Goal: Task Accomplishment & Management: Use online tool/utility

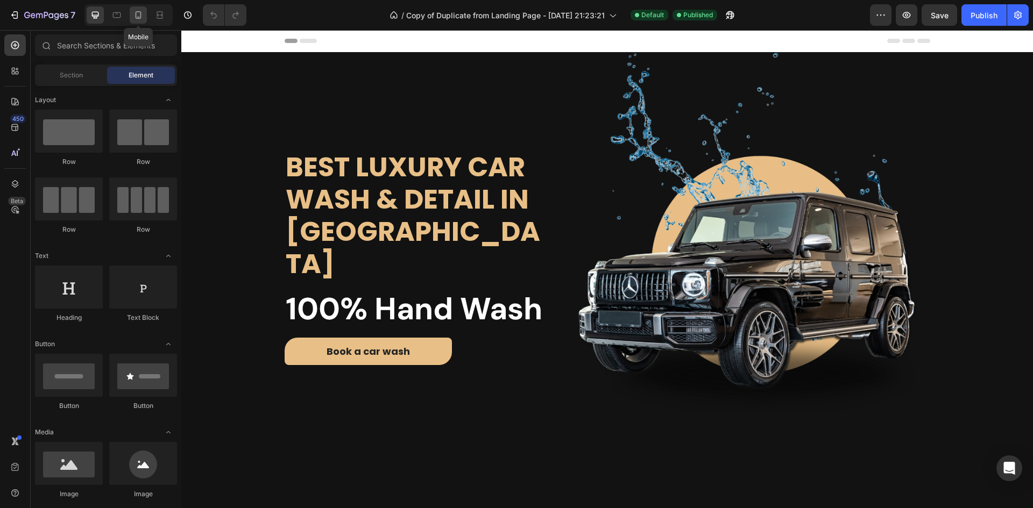
click at [142, 22] on div at bounding box center [138, 14] width 17 height 17
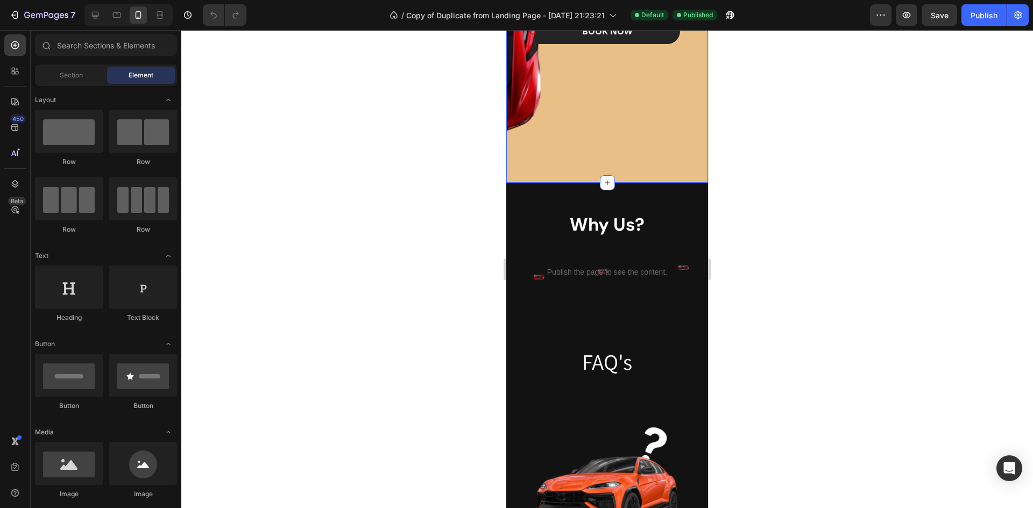
scroll to position [1882, 0]
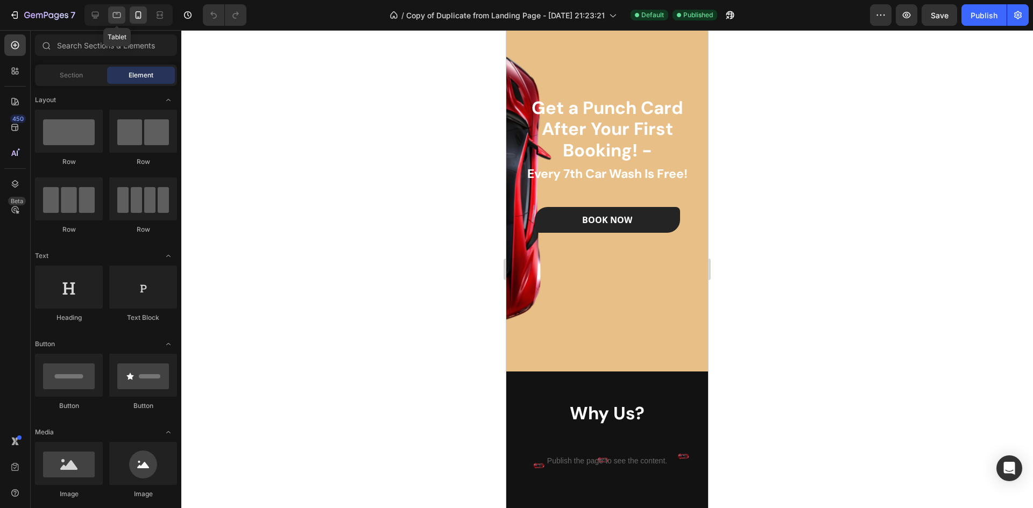
click at [113, 13] on icon at bounding box center [117, 15] width 8 height 6
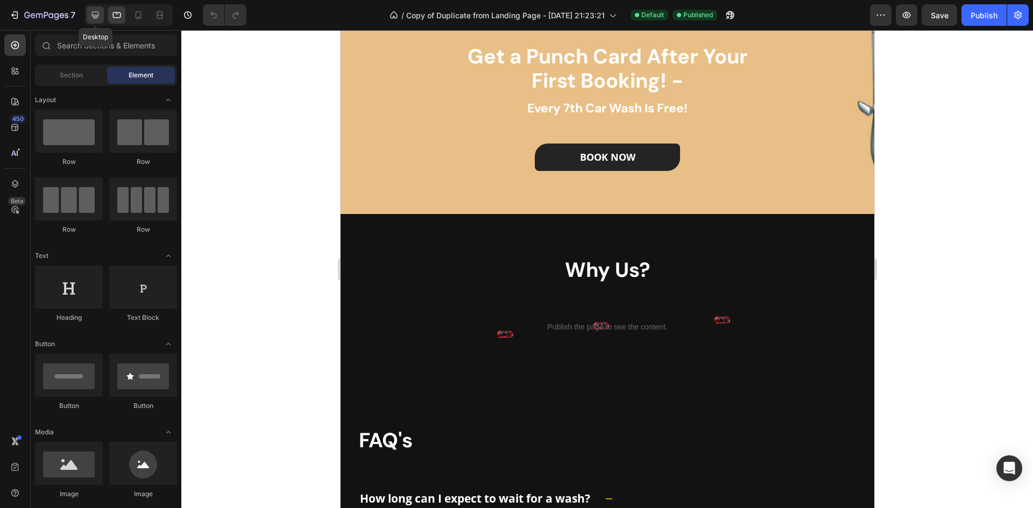
click at [98, 15] on icon at bounding box center [95, 15] width 11 height 11
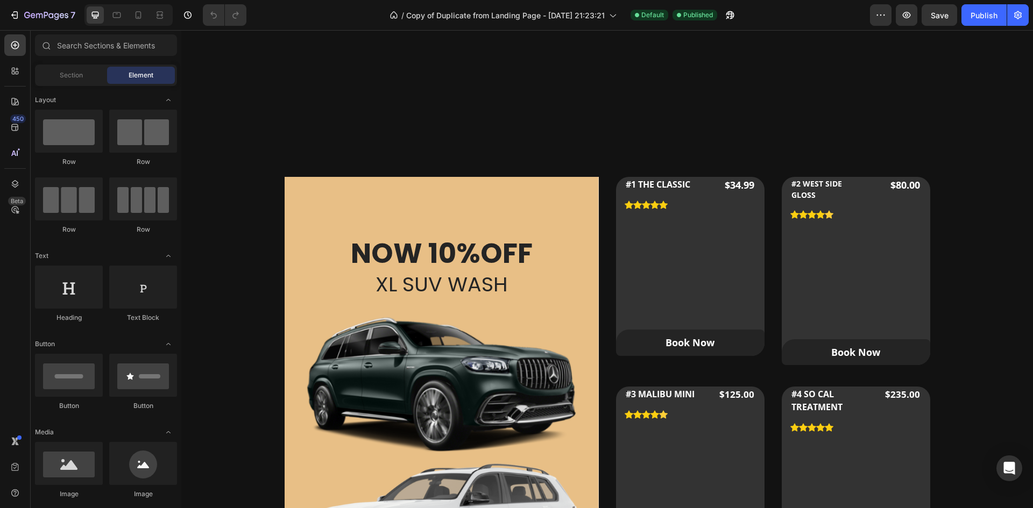
scroll to position [914, 0]
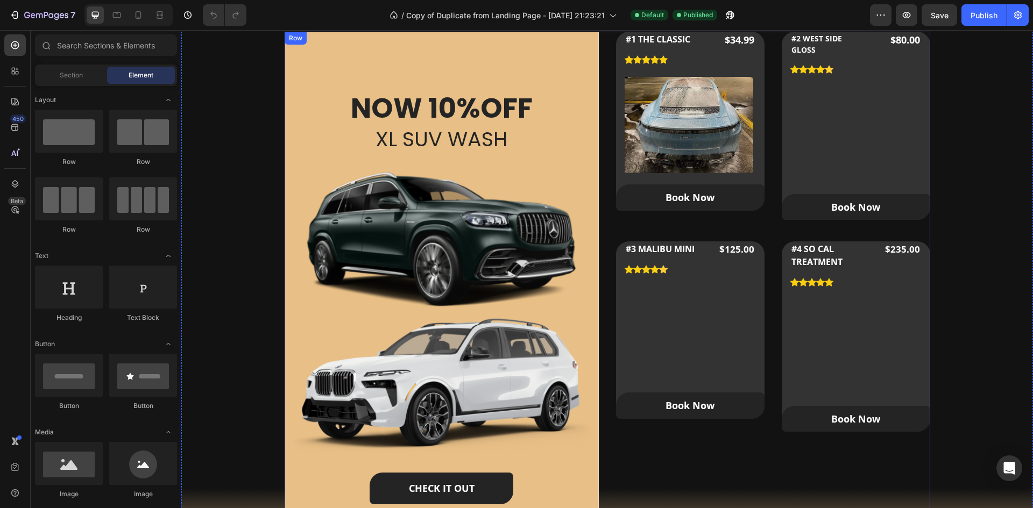
scroll to position [699, 0]
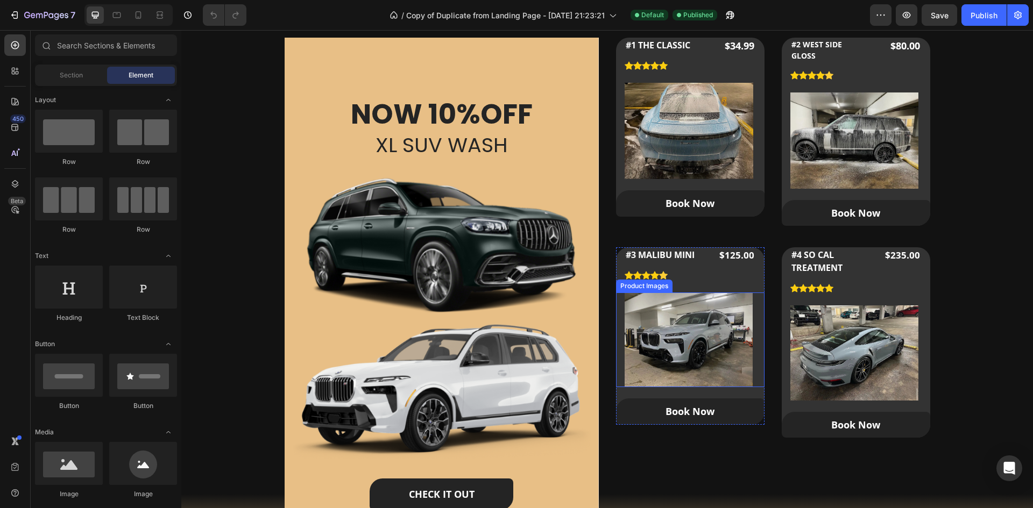
click at [674, 306] on img at bounding box center [688, 340] width 128 height 95
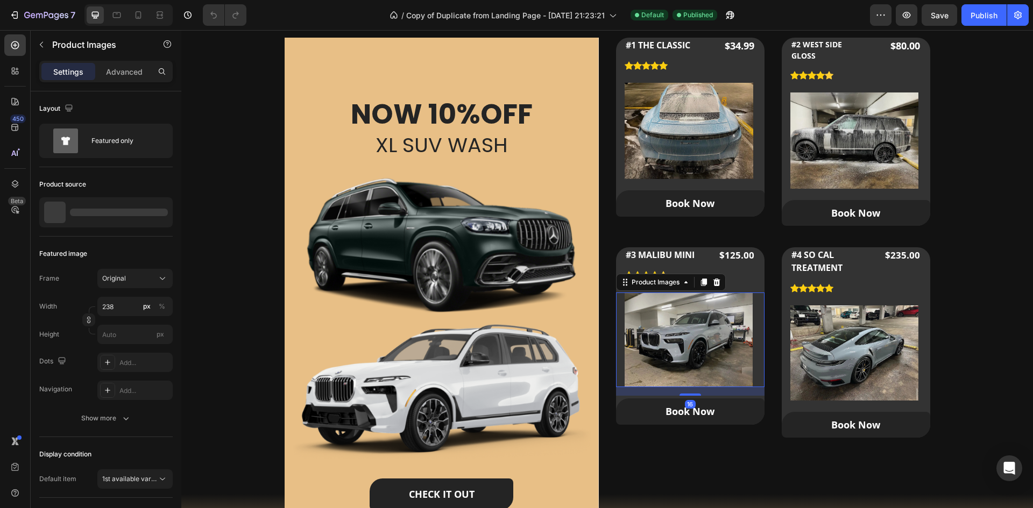
click at [674, 306] on img at bounding box center [688, 340] width 128 height 95
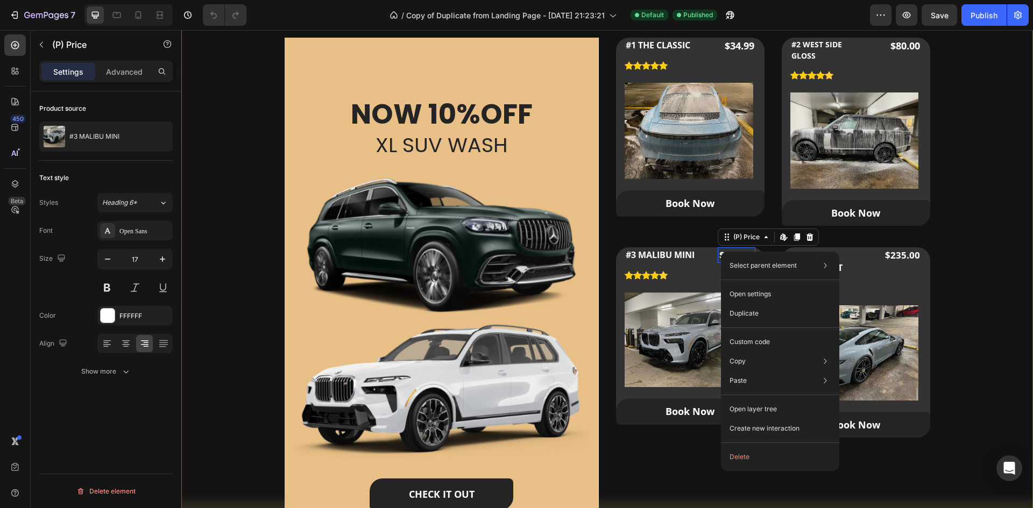
click at [997, 184] on div "Our Packages Heading Our Custom Packages Tailored for All Your Needs Text block…" at bounding box center [606, 256] width 817 height 615
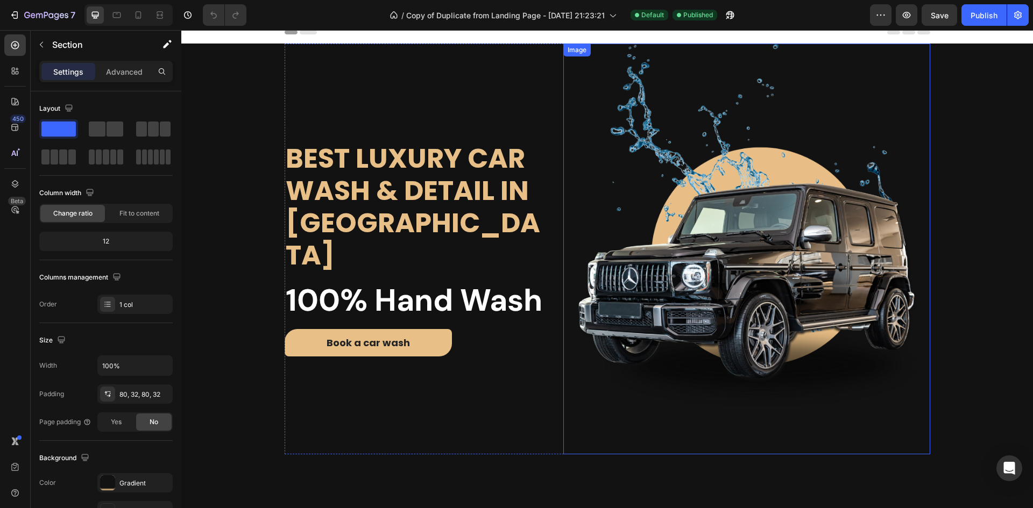
scroll to position [0, 0]
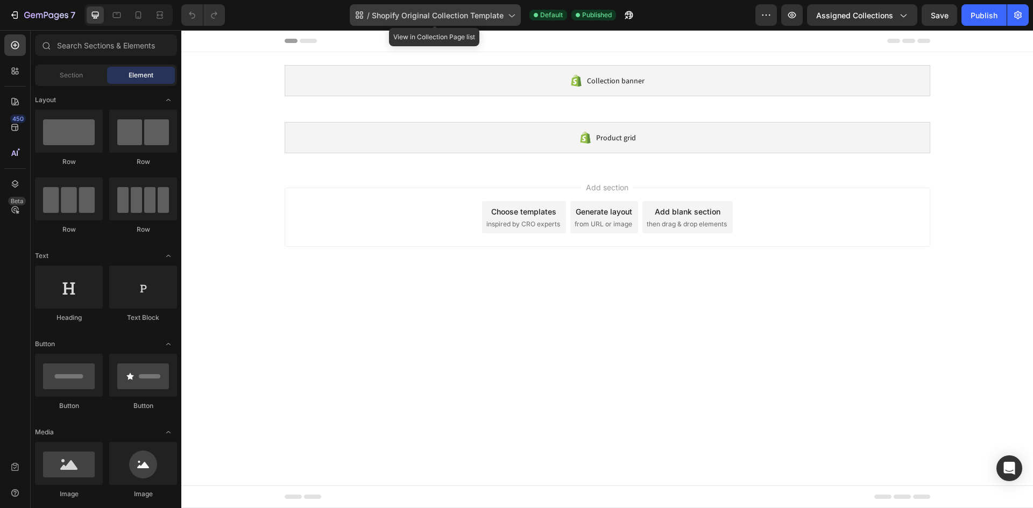
click at [481, 17] on span "Shopify Original Collection Template" at bounding box center [438, 15] width 132 height 11
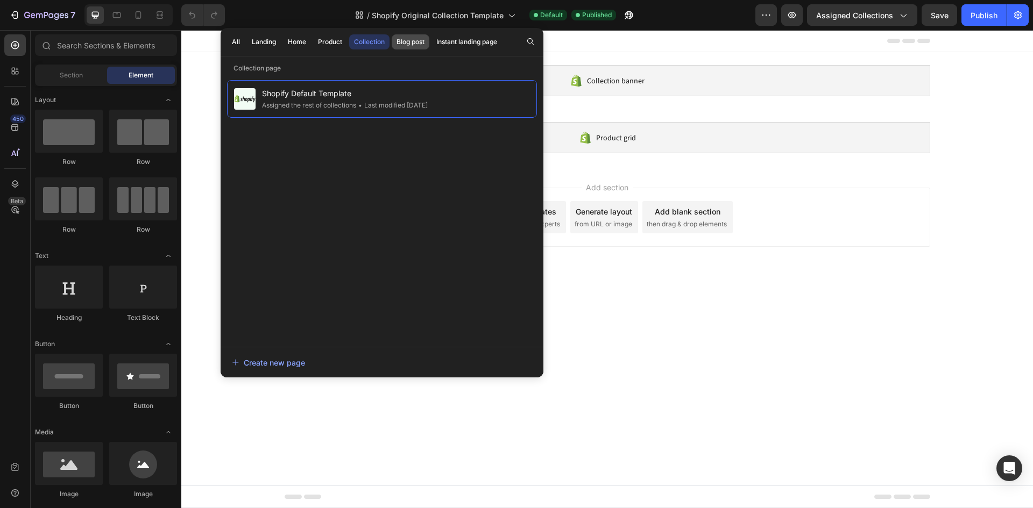
click at [406, 45] on div "Blog post" at bounding box center [410, 42] width 28 height 10
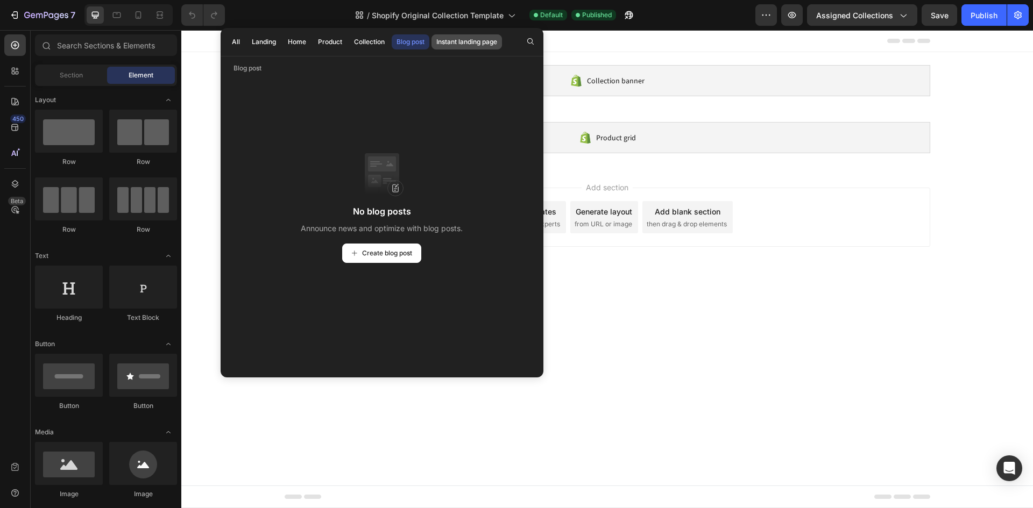
click at [481, 45] on div "Instant landing page" at bounding box center [466, 42] width 61 height 10
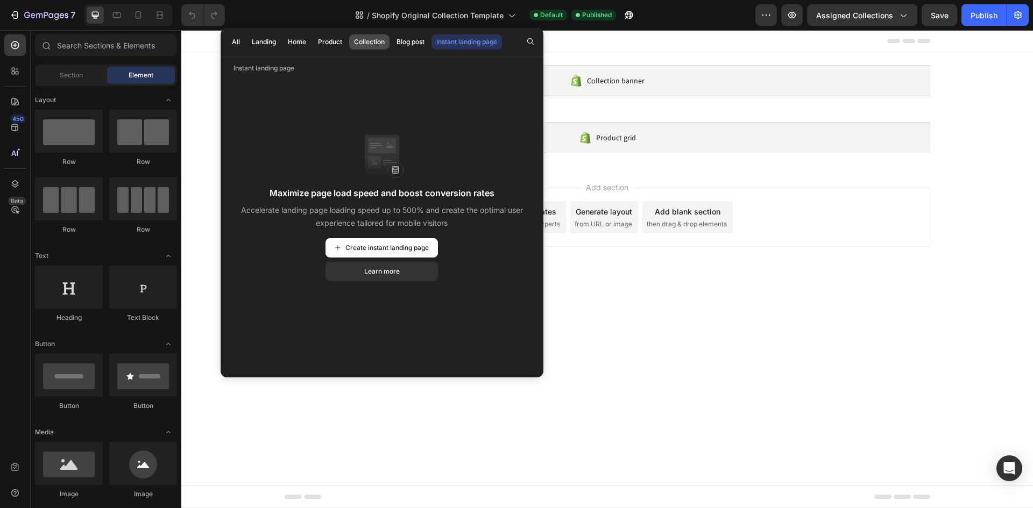
click at [357, 41] on div "Collection" at bounding box center [369, 42] width 31 height 10
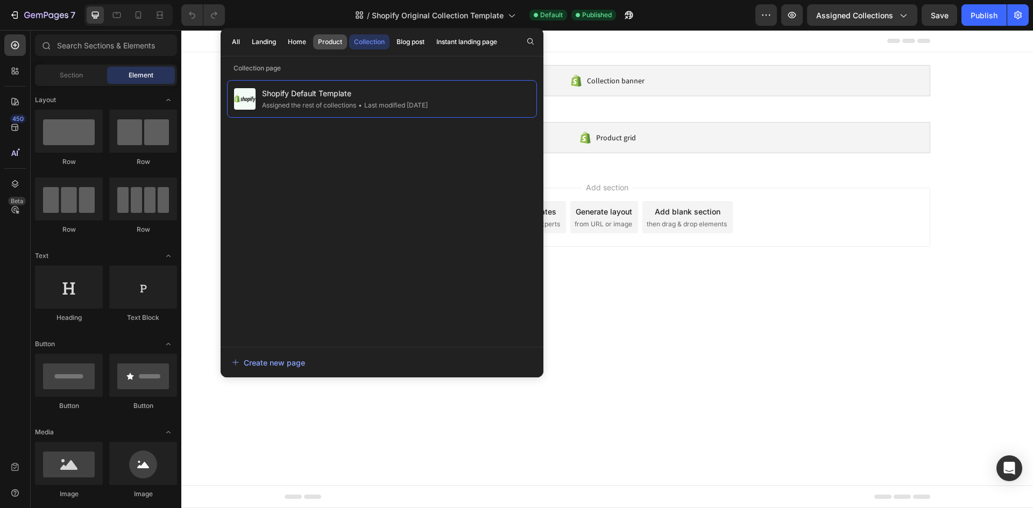
click at [333, 42] on div "Product" at bounding box center [330, 42] width 24 height 10
click at [297, 44] on div "Home" at bounding box center [297, 42] width 18 height 10
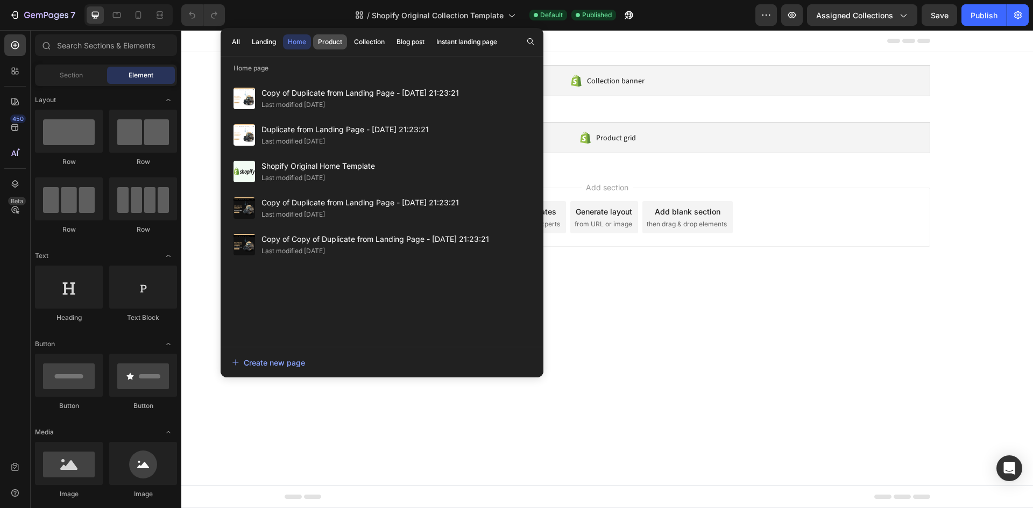
click at [334, 40] on div "Product" at bounding box center [330, 42] width 24 height 10
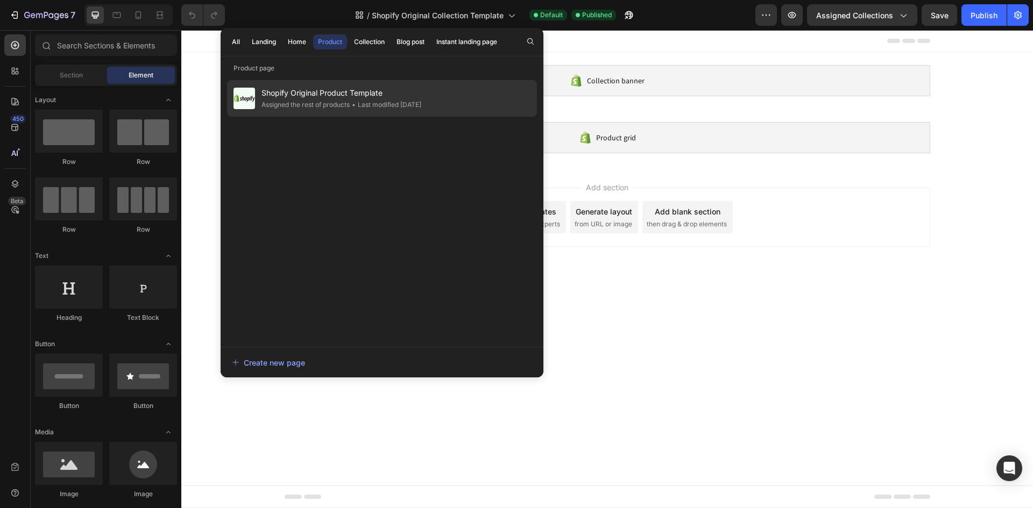
click at [342, 104] on div "Assigned the rest of products" at bounding box center [305, 104] width 88 height 11
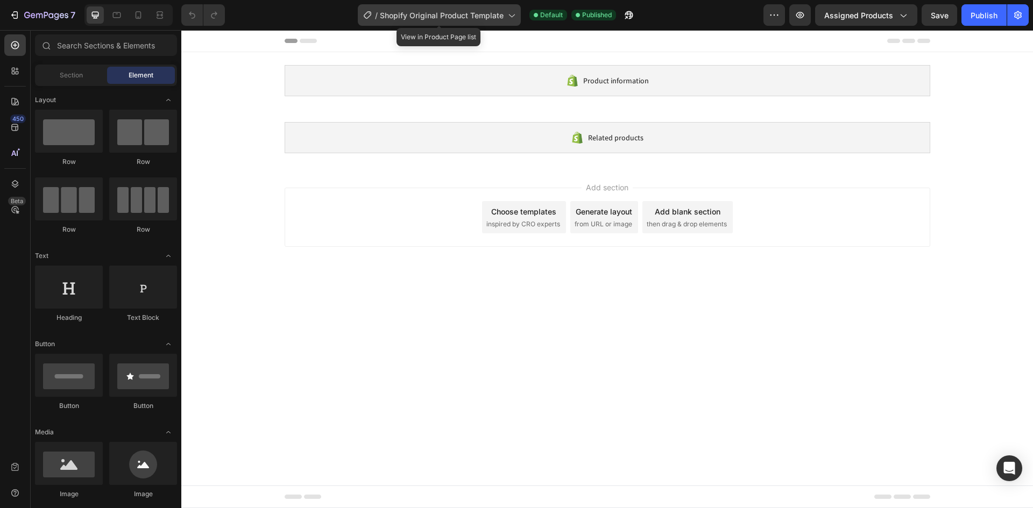
click at [447, 21] on div "/ Shopify Original Product Template" at bounding box center [439, 15] width 163 height 22
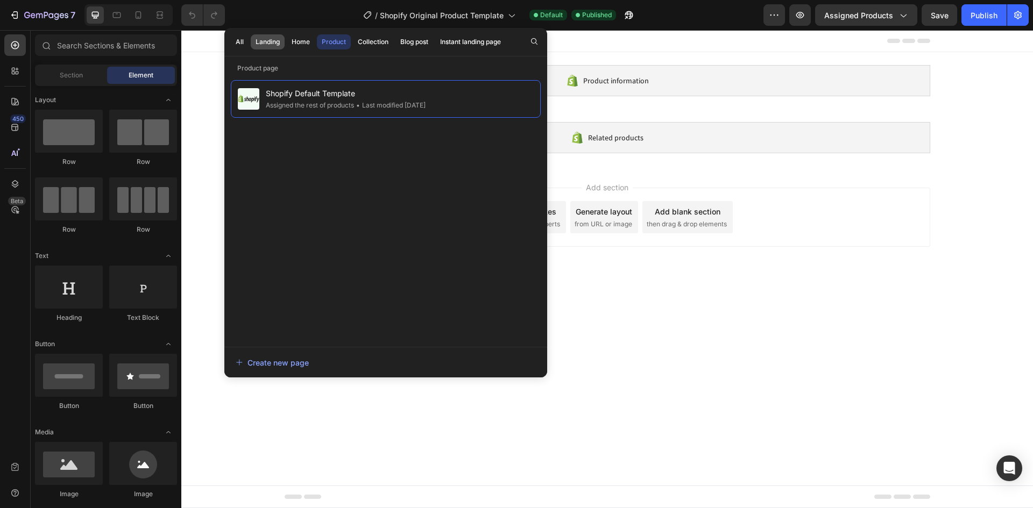
click at [253, 38] on button "Landing" at bounding box center [268, 41] width 34 height 15
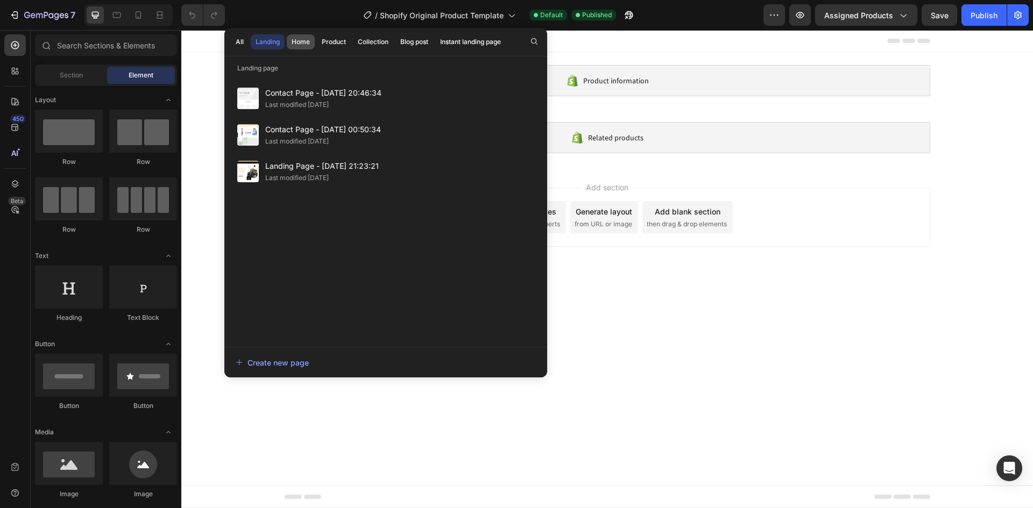
click at [298, 44] on div "Home" at bounding box center [300, 42] width 18 height 10
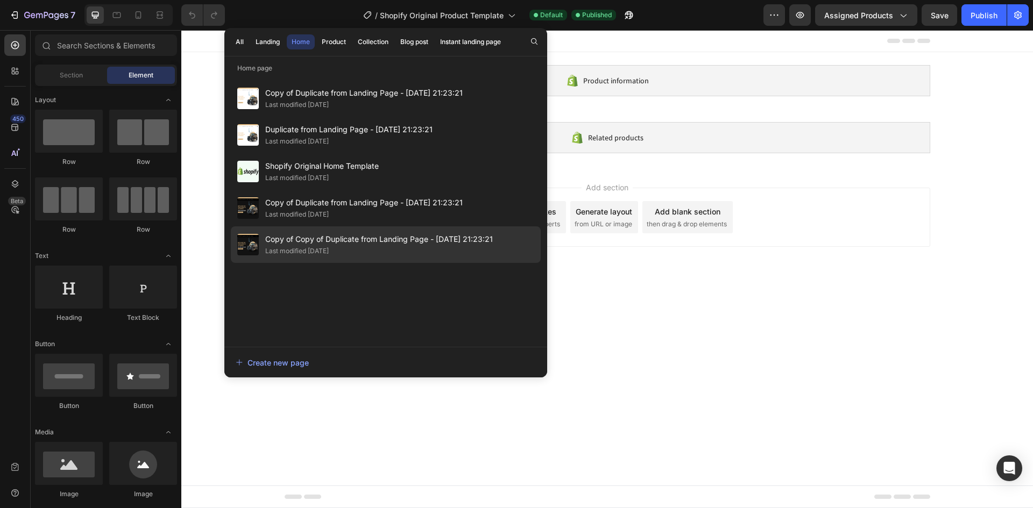
click at [333, 237] on span "Copy of Copy of Duplicate from Landing Page - [DATE] 21:23:21" at bounding box center [378, 239] width 227 height 13
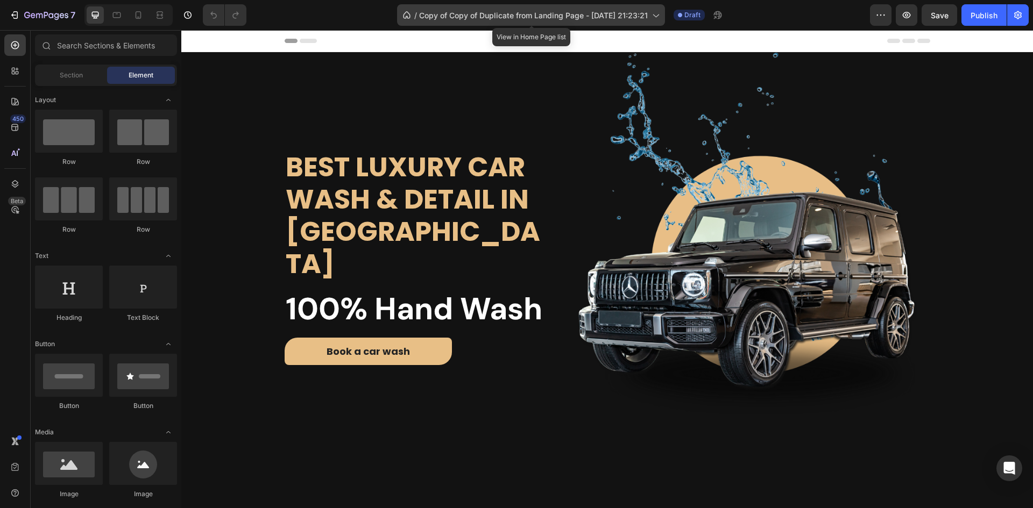
click at [576, 10] on span "Copy of Copy of Duplicate from Landing Page - [DATE] 21:23:21" at bounding box center [533, 15] width 229 height 11
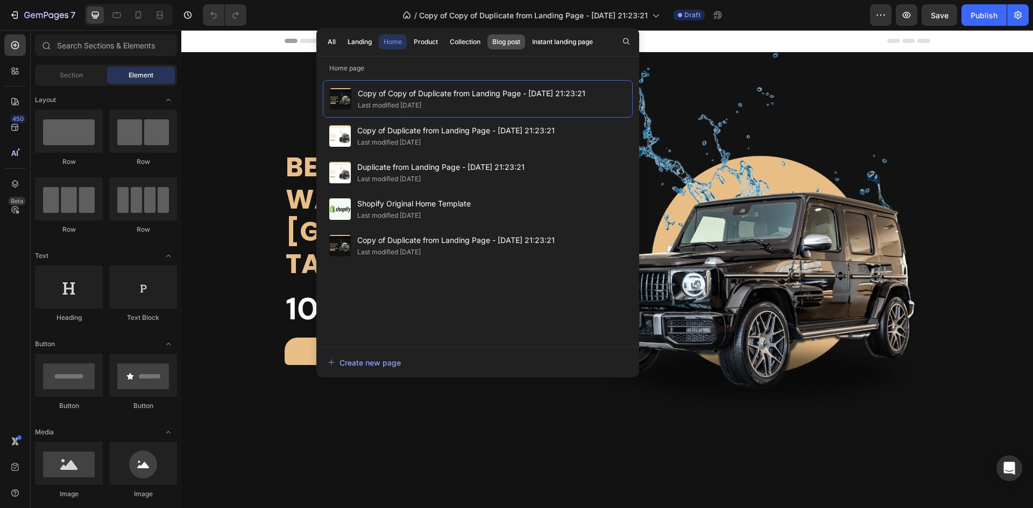
click at [505, 36] on button "Blog post" at bounding box center [506, 41] width 38 height 15
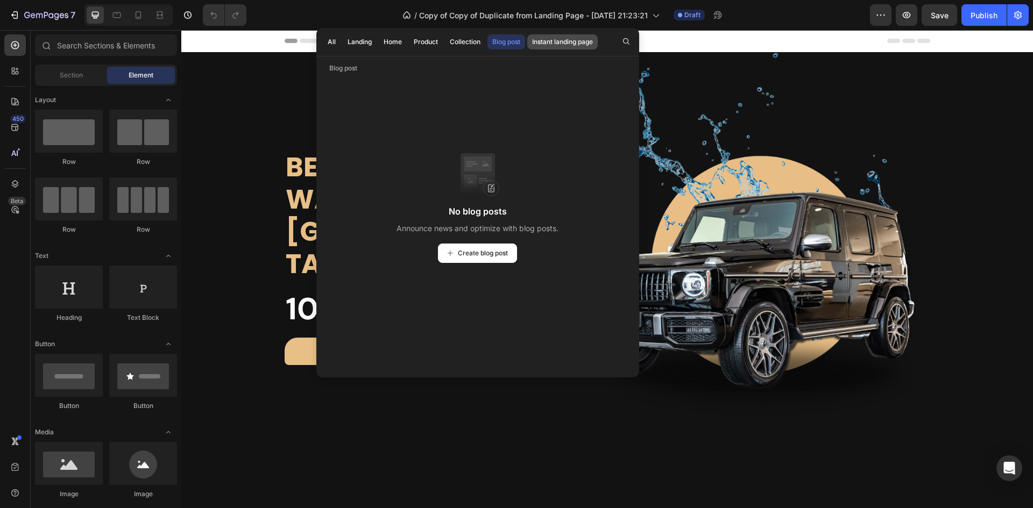
click at [560, 48] on button "Instant landing page" at bounding box center [562, 41] width 70 height 15
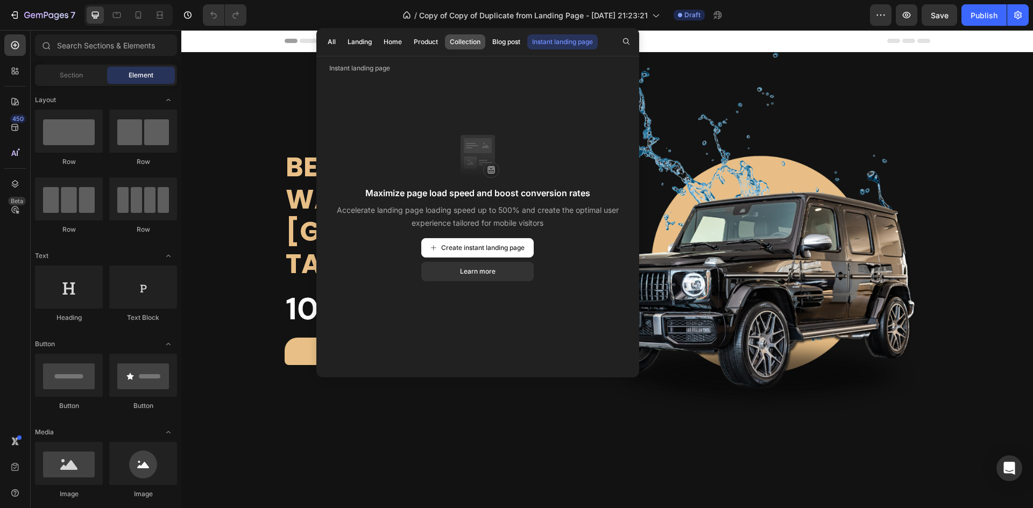
click at [471, 41] on div "Collection" at bounding box center [465, 42] width 31 height 10
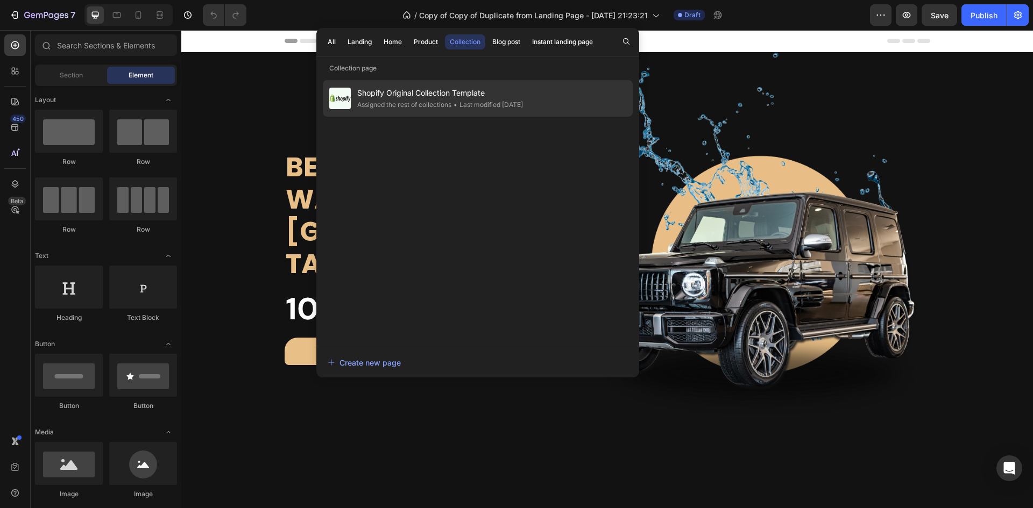
click at [438, 96] on span "Shopify Original Collection Template" at bounding box center [440, 93] width 166 height 13
